Goal: Task Accomplishment & Management: Use online tool/utility

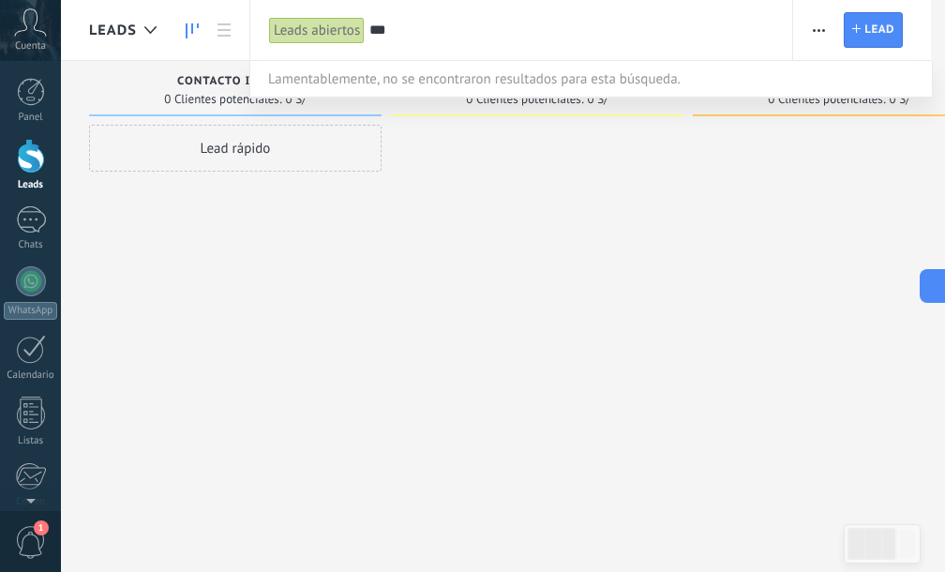
type input "***"
click at [882, 311] on div at bounding box center [472, 286] width 945 height 572
